Goal: Use online tool/utility: Utilize a website feature to perform a specific function

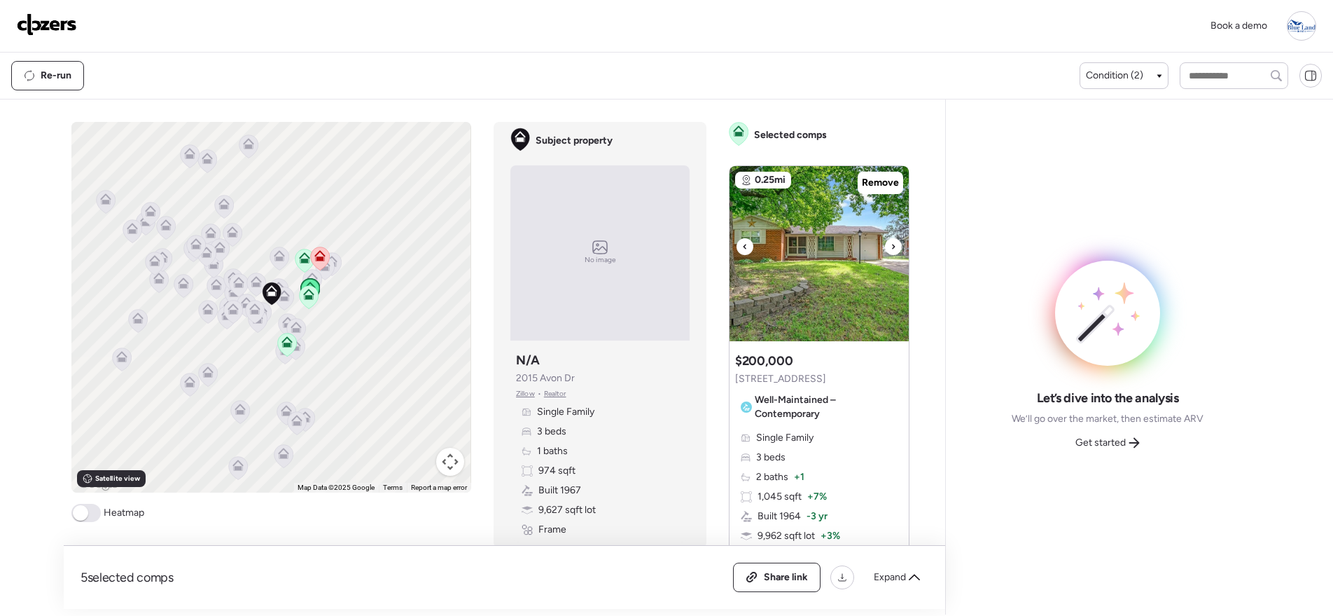
click at [892, 247] on icon at bounding box center [893, 246] width 3 height 5
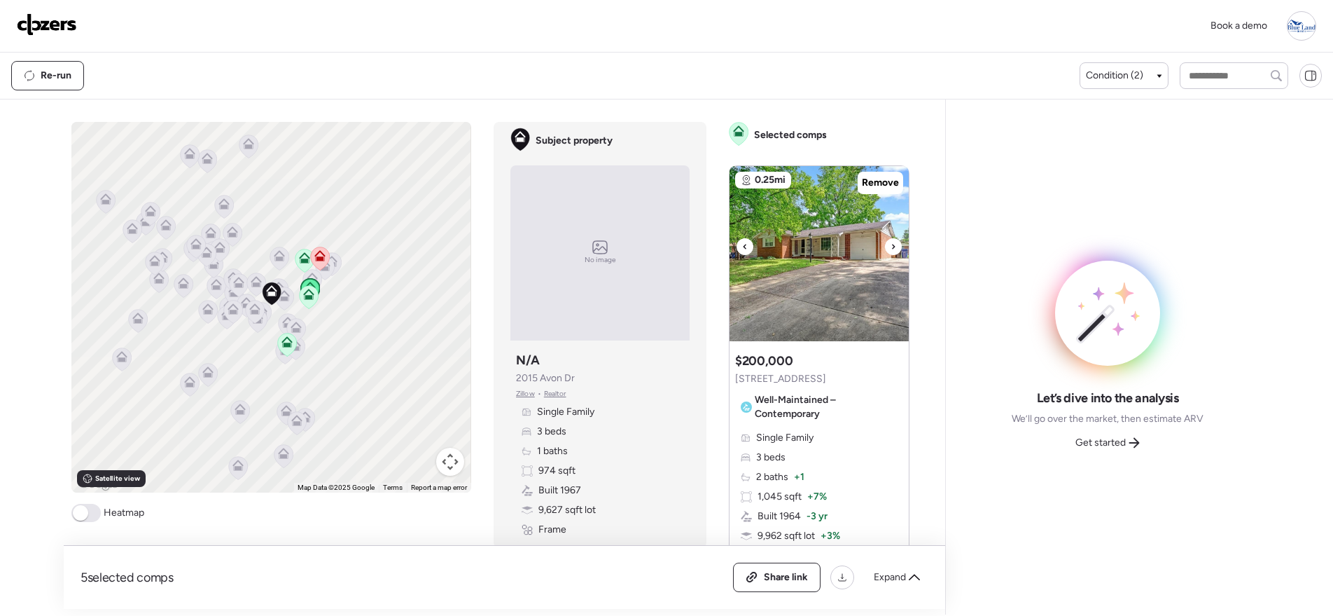
click at [891, 247] on icon at bounding box center [894, 246] width 6 height 17
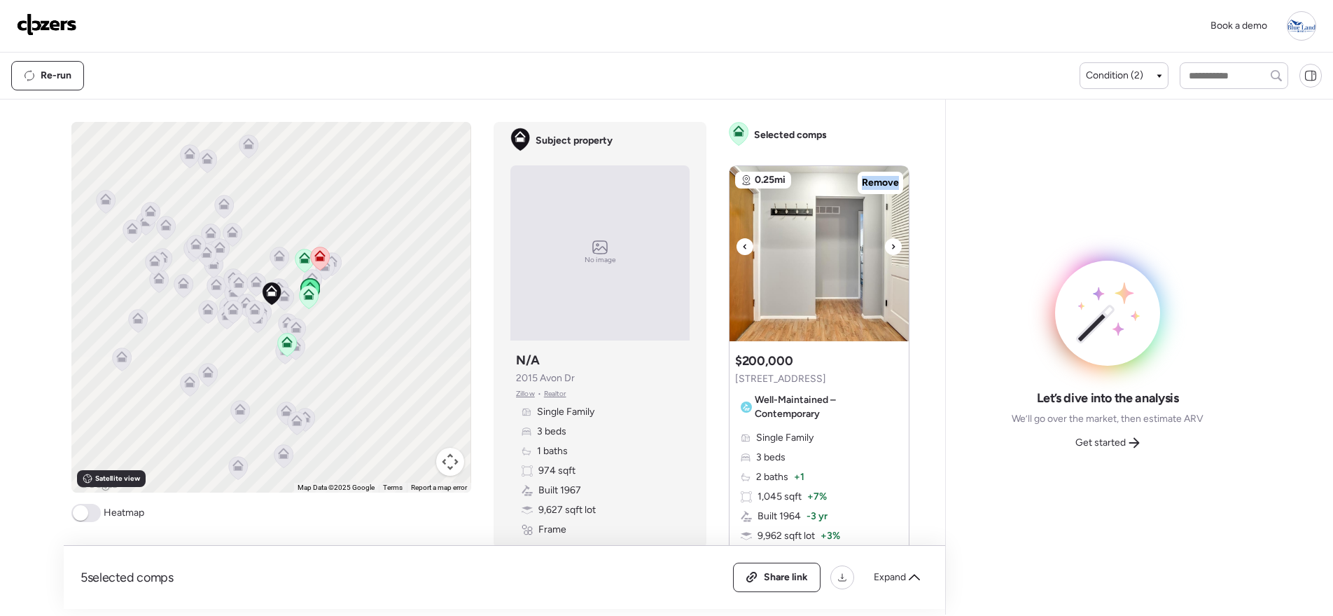
click at [891, 247] on icon at bounding box center [894, 246] width 6 height 17
